Goal: Complete application form

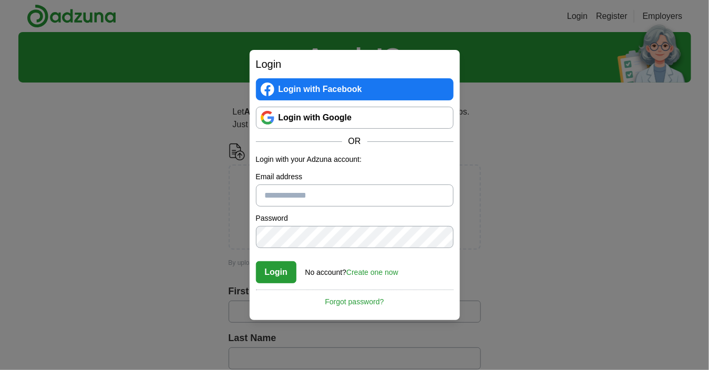
click at [323, 118] on link "Login with Google" at bounding box center [355, 118] width 198 height 22
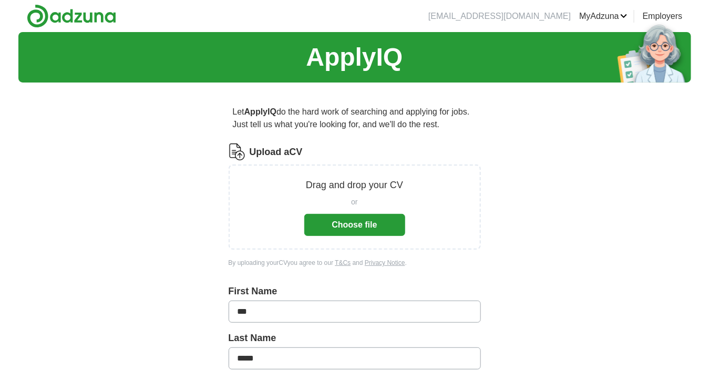
click at [368, 221] on button "Choose file" at bounding box center [354, 225] width 101 height 22
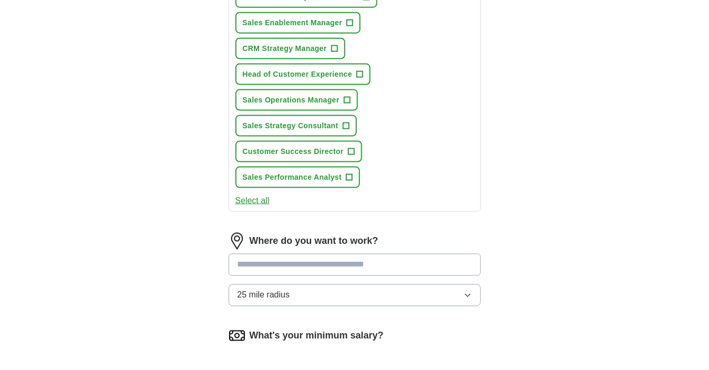
scroll to position [473, 0]
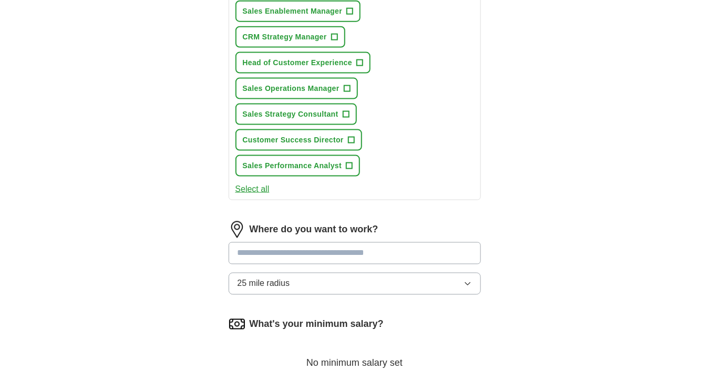
click at [330, 248] on input at bounding box center [355, 253] width 252 height 22
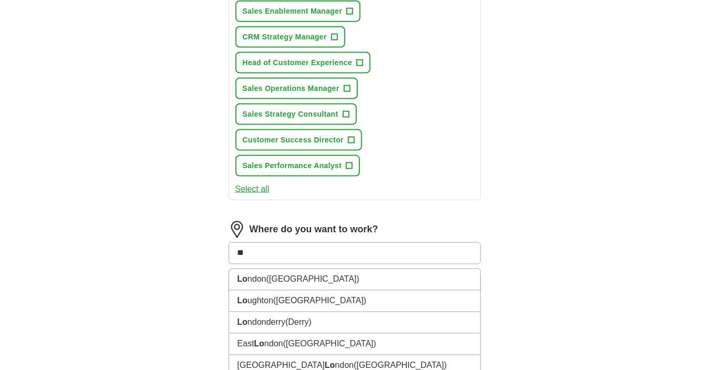
type input "***"
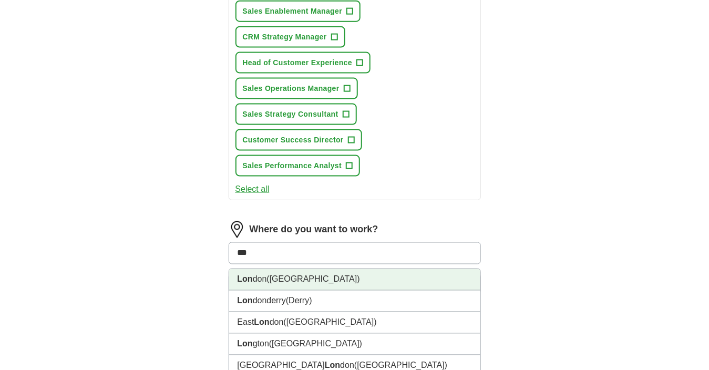
click at [251, 280] on strong "Lon" at bounding box center [245, 279] width 15 height 9
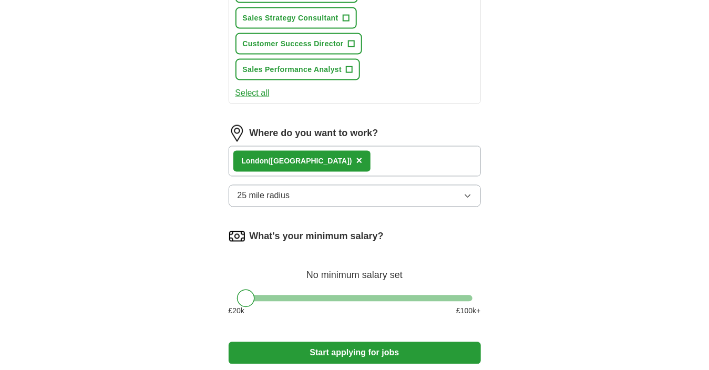
scroll to position [631, 0]
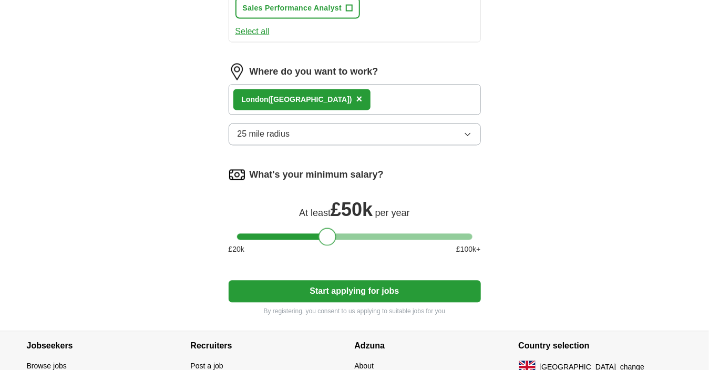
drag, startPoint x: 245, startPoint y: 239, endPoint x: 327, endPoint y: 238, distance: 82.0
click at [328, 237] on div at bounding box center [328, 237] width 18 height 18
drag, startPoint x: 327, startPoint y: 238, endPoint x: 315, endPoint y: 229, distance: 15.5
click at [315, 229] on div at bounding box center [314, 237] width 18 height 18
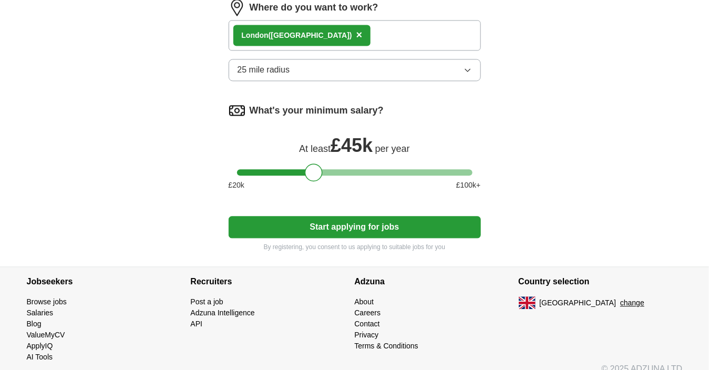
scroll to position [708, 0]
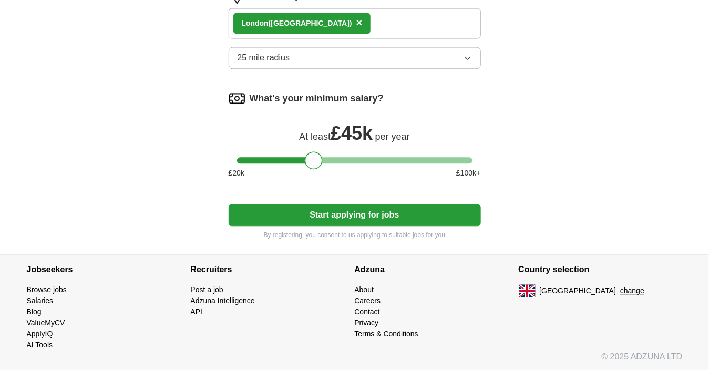
click at [384, 213] on button "Start applying for jobs" at bounding box center [355, 215] width 252 height 22
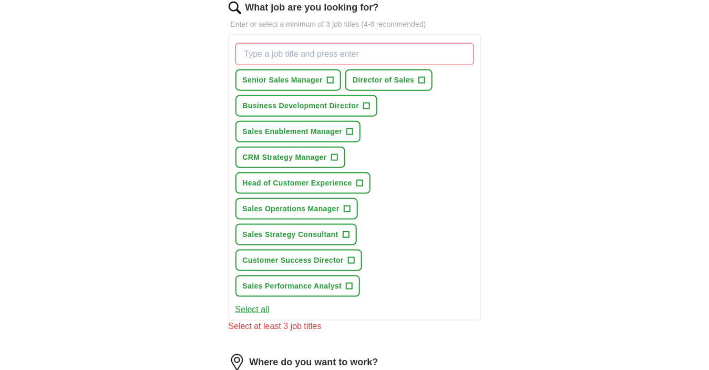
scroll to position [352, 0]
click at [329, 79] on span "+" at bounding box center [330, 81] width 6 height 8
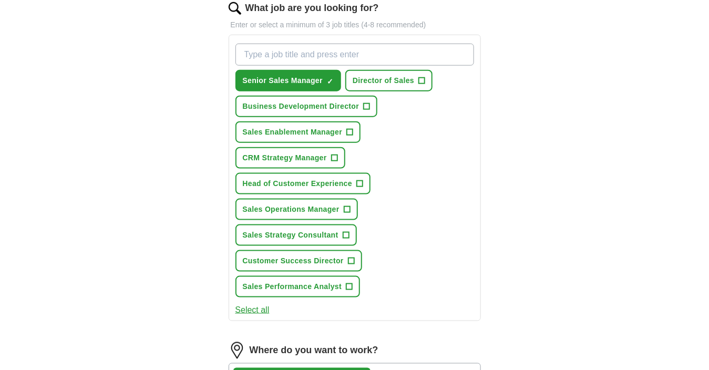
click at [399, 52] on input "What job are you looking for?" at bounding box center [355, 55] width 239 height 22
type input "Head of Sales"
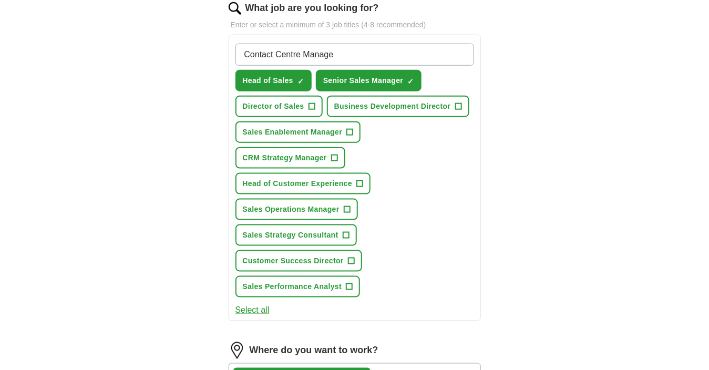
type input "Contact Centre Manager"
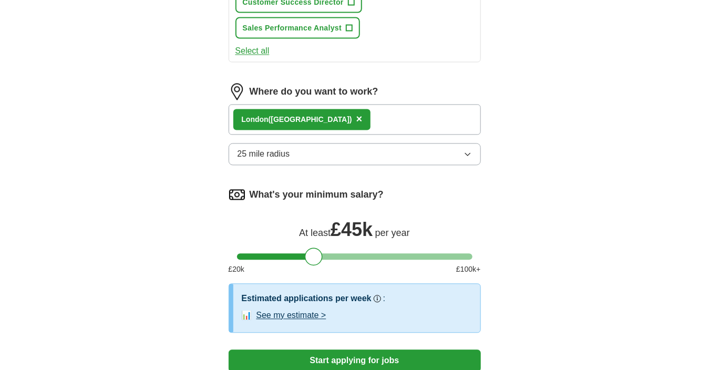
scroll to position [720, 0]
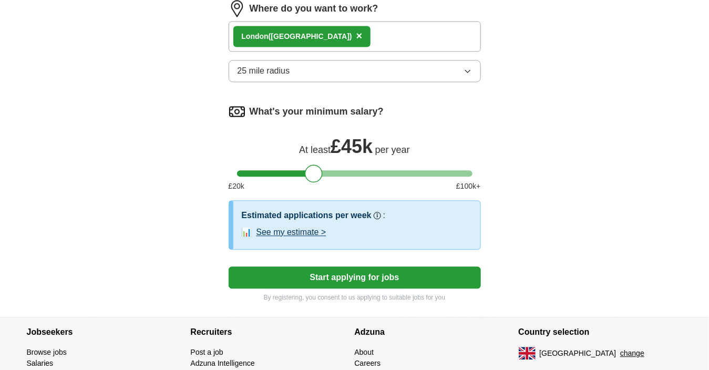
click at [351, 281] on button "Start applying for jobs" at bounding box center [355, 278] width 252 height 22
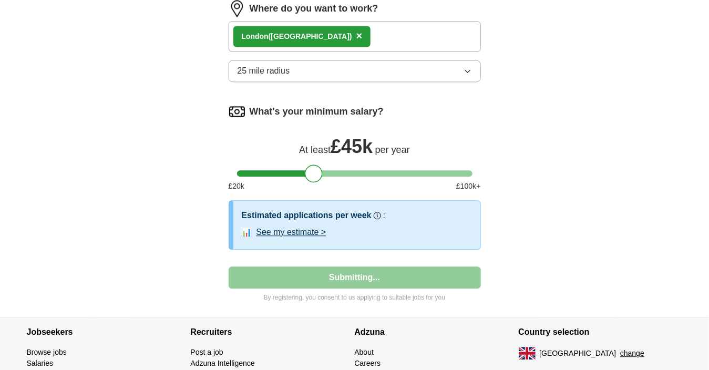
select select "**"
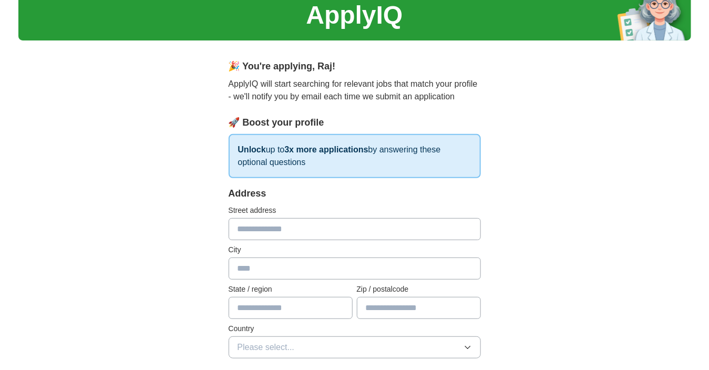
scroll to position [37, 0]
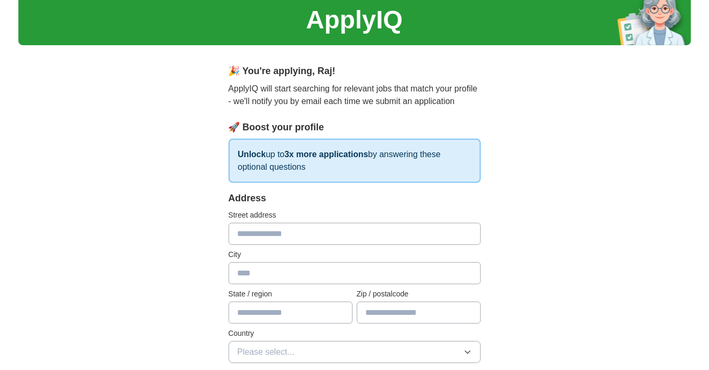
click at [311, 234] on input "text" at bounding box center [355, 234] width 252 height 22
type input "**********"
type input "*******"
type input "**********"
type input "*******"
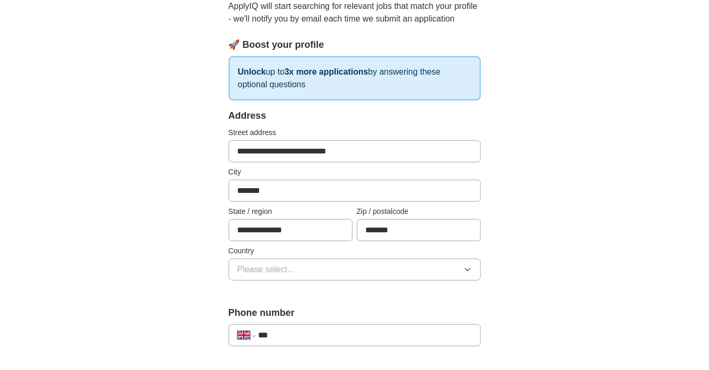
scroll to position [142, 0]
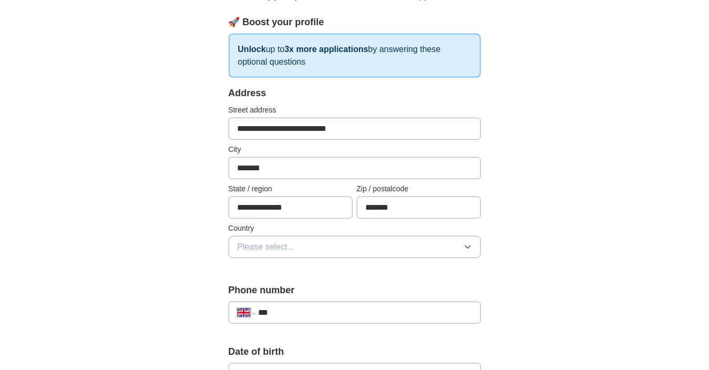
click at [383, 243] on button "Please select..." at bounding box center [355, 247] width 252 height 22
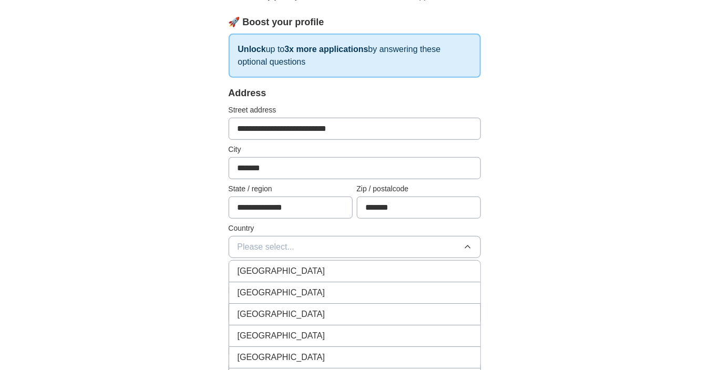
click at [319, 269] on div "[GEOGRAPHIC_DATA]" at bounding box center [355, 271] width 234 height 13
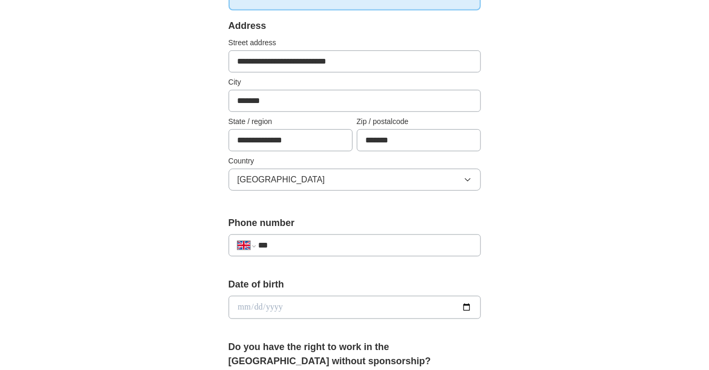
scroll to position [300, 0]
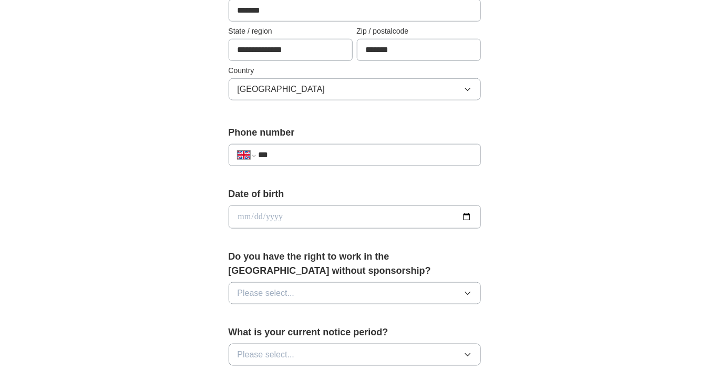
click at [382, 150] on input "***" at bounding box center [364, 155] width 213 height 13
type input "**********"
click at [352, 217] on input "date" at bounding box center [355, 217] width 252 height 23
type input "**********"
click at [523, 218] on div "**********" at bounding box center [355, 233] width 336 height 884
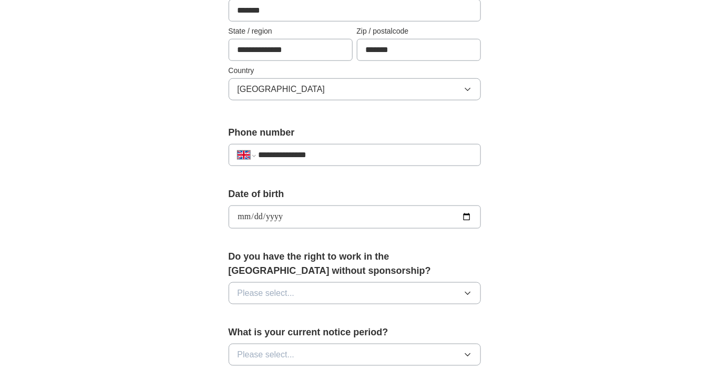
click at [345, 293] on button "Please select..." at bounding box center [355, 293] width 252 height 22
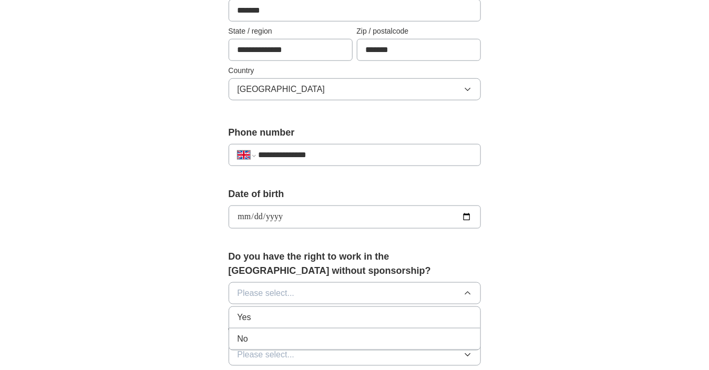
click at [265, 317] on div "Yes" at bounding box center [355, 317] width 234 height 13
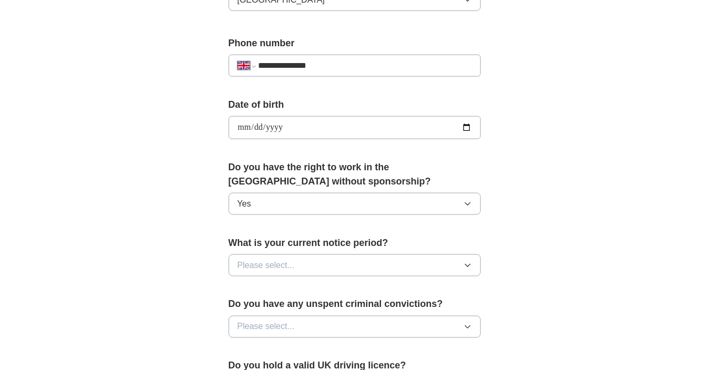
scroll to position [405, 0]
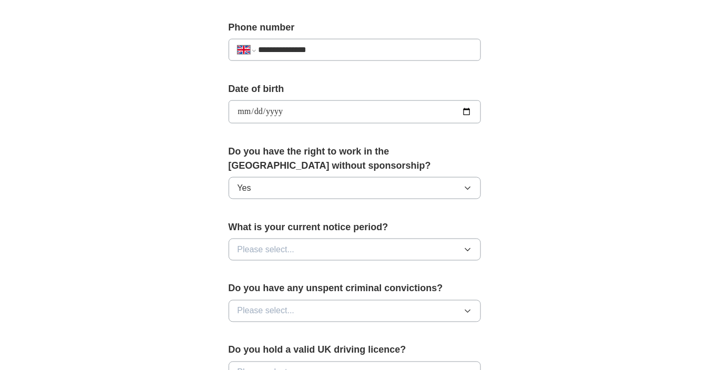
click at [298, 249] on button "Please select..." at bounding box center [355, 250] width 252 height 22
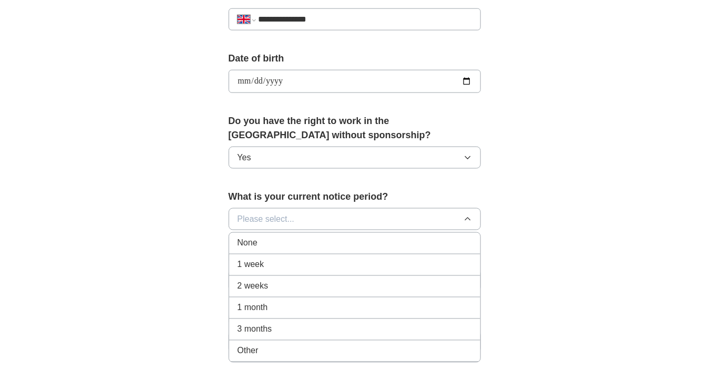
scroll to position [458, 0]
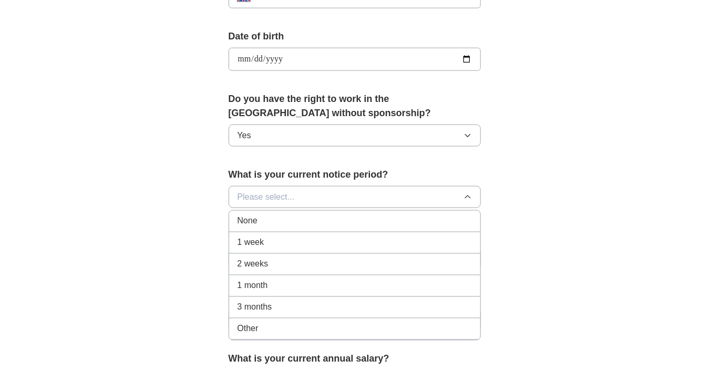
click at [254, 330] on span "Other" at bounding box center [248, 329] width 21 height 13
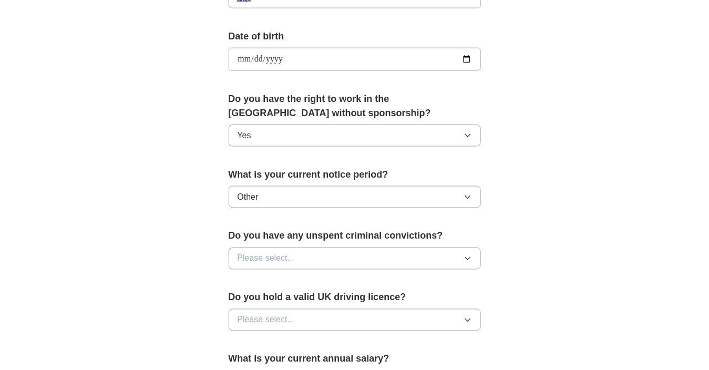
click at [308, 193] on button "Other" at bounding box center [355, 197] width 252 height 22
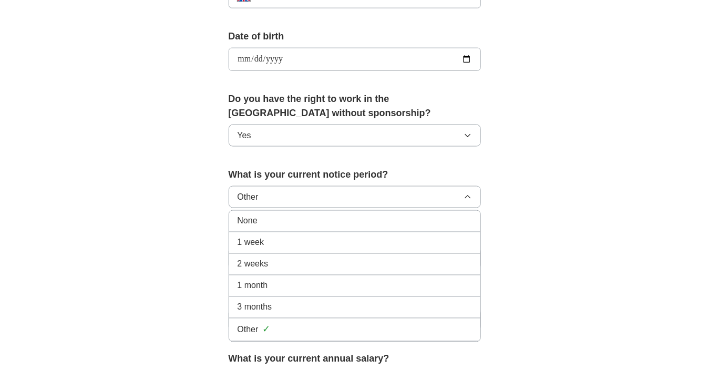
click at [274, 283] on div "1 month" at bounding box center [355, 286] width 234 height 13
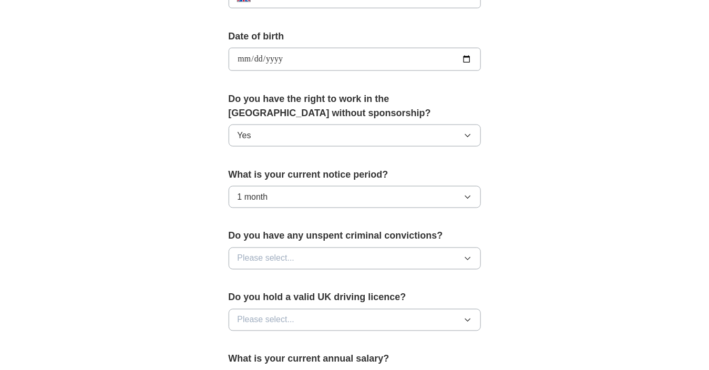
click at [334, 254] on button "Please select..." at bounding box center [355, 259] width 252 height 22
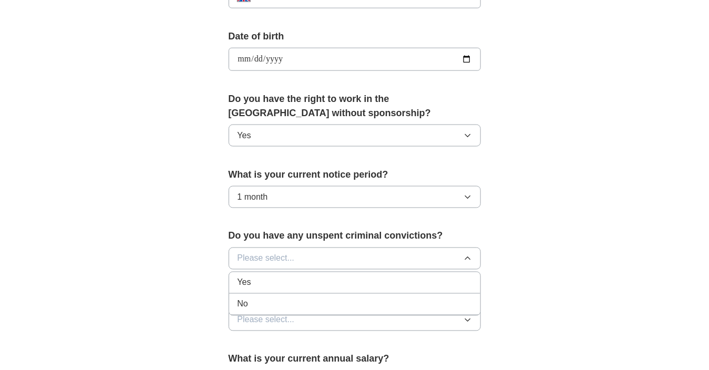
drag, startPoint x: 247, startPoint y: 303, endPoint x: 322, endPoint y: 284, distance: 77.5
click at [247, 304] on span "No" at bounding box center [243, 304] width 11 height 13
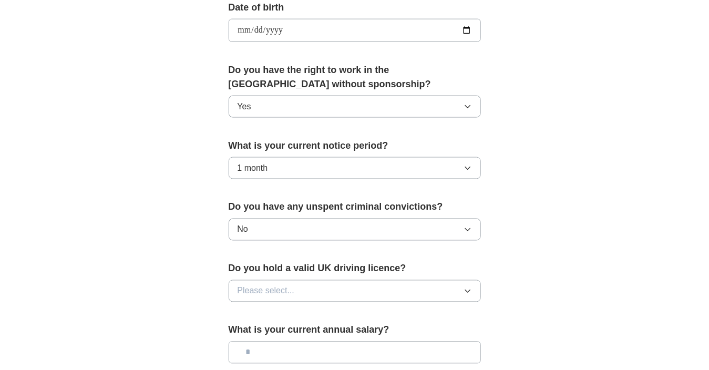
scroll to position [510, 0]
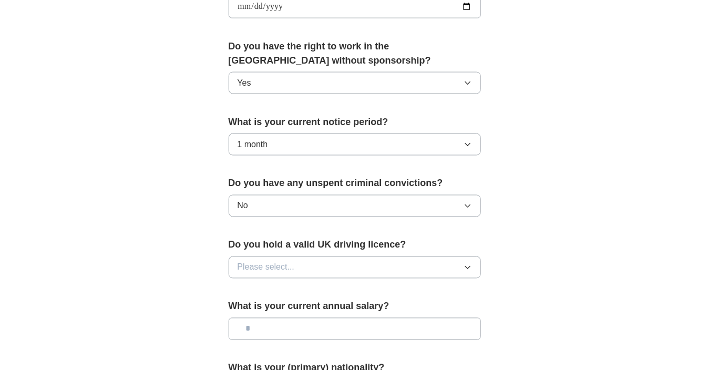
click at [292, 264] on span "Please select..." at bounding box center [266, 267] width 57 height 13
click at [273, 293] on div "Yes" at bounding box center [355, 291] width 234 height 13
click at [285, 329] on input "text" at bounding box center [355, 329] width 252 height 22
type input "*******"
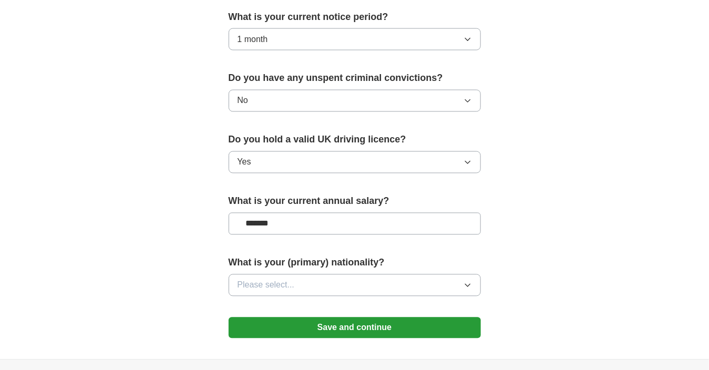
scroll to position [668, 0]
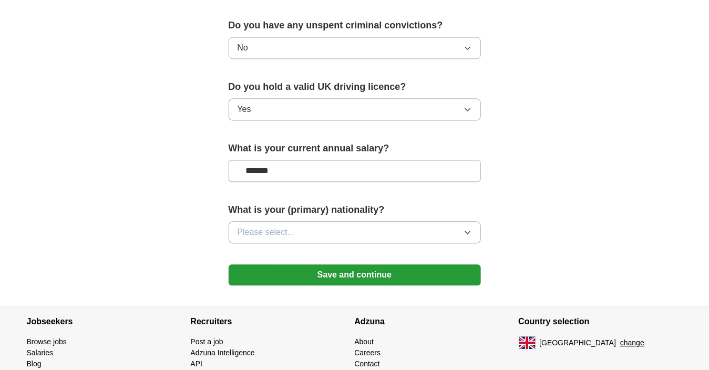
click at [317, 232] on button "Please select..." at bounding box center [355, 233] width 252 height 22
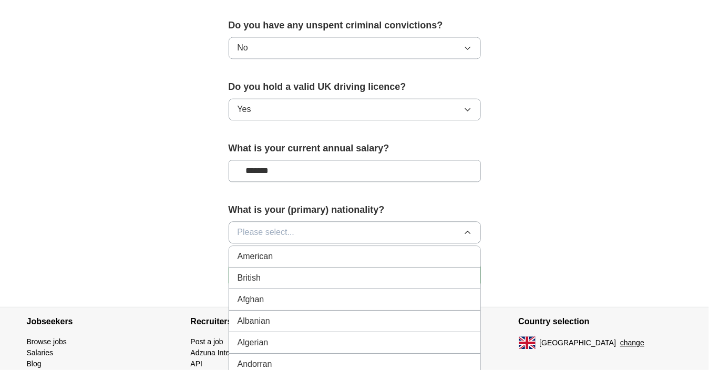
click at [277, 275] on div "British" at bounding box center [355, 278] width 234 height 13
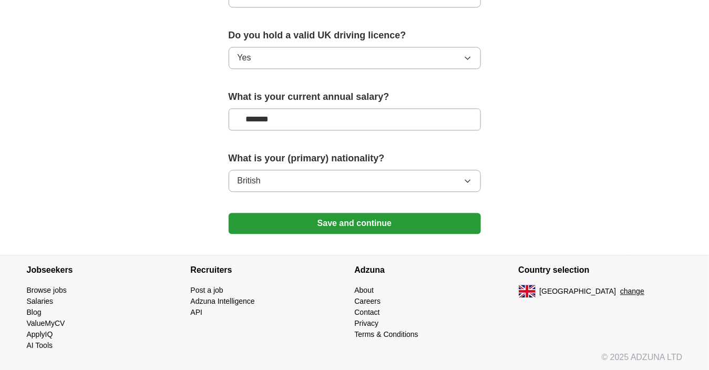
scroll to position [721, 0]
click at [361, 225] on button "Save and continue" at bounding box center [355, 222] width 252 height 21
